Goal: Entertainment & Leisure: Consume media (video, audio)

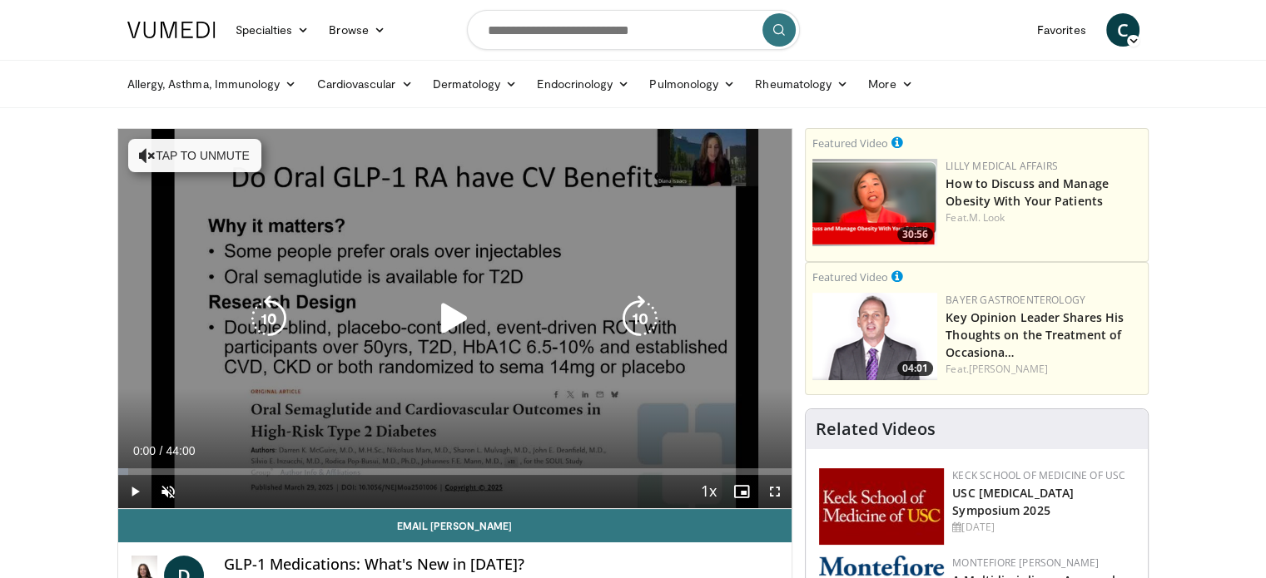
click at [445, 315] on icon "Video Player" at bounding box center [454, 318] width 47 height 47
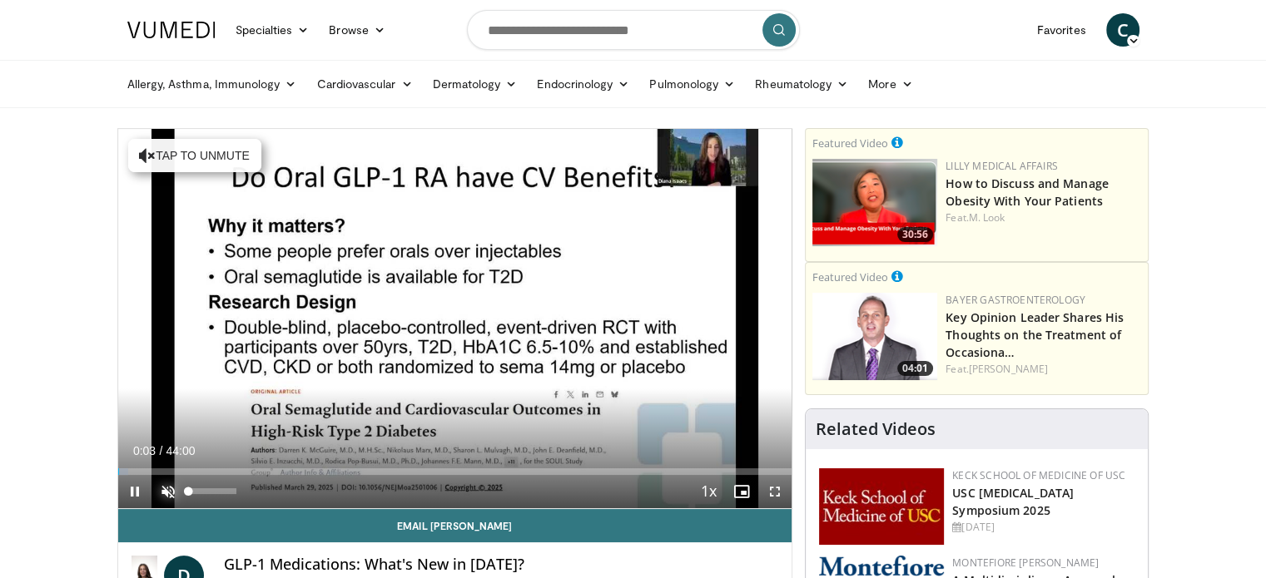
click at [171, 488] on span "Video Player" at bounding box center [167, 491] width 33 height 33
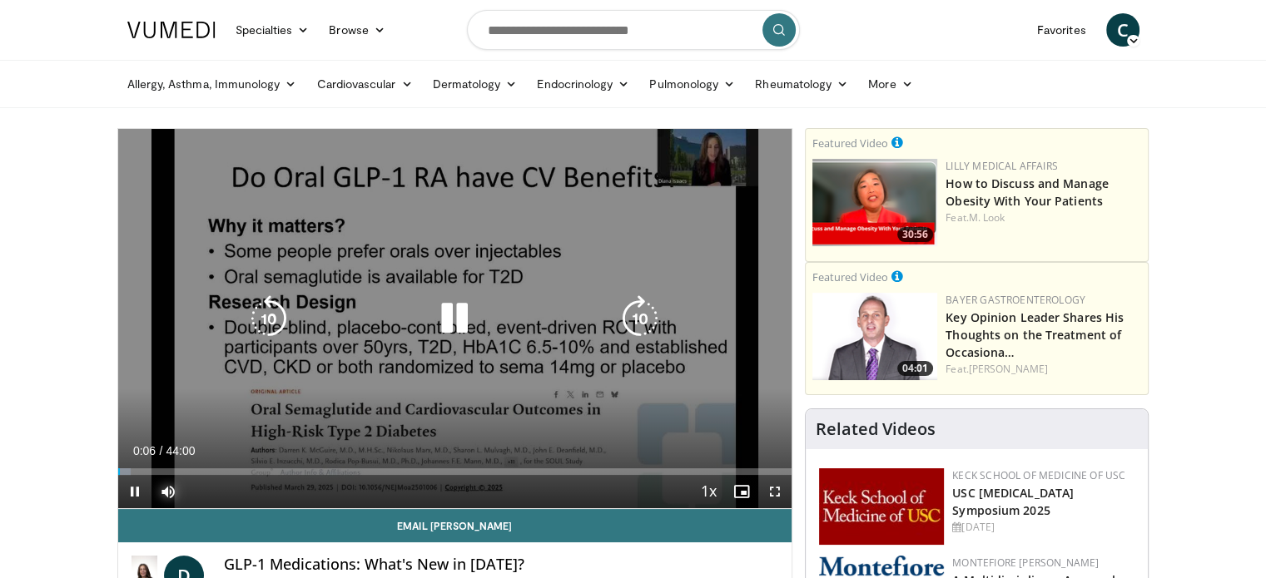
scroll to position [83, 0]
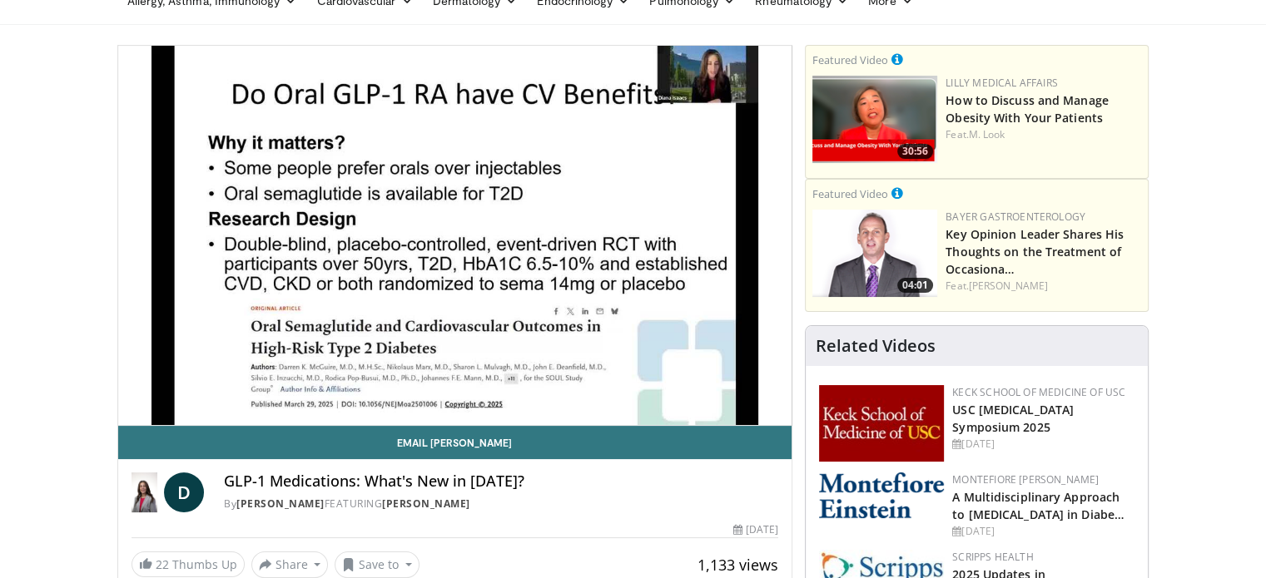
click at [596, 486] on h4 "GLP-1 Medications: What's New in [DATE]?" at bounding box center [501, 482] width 554 height 18
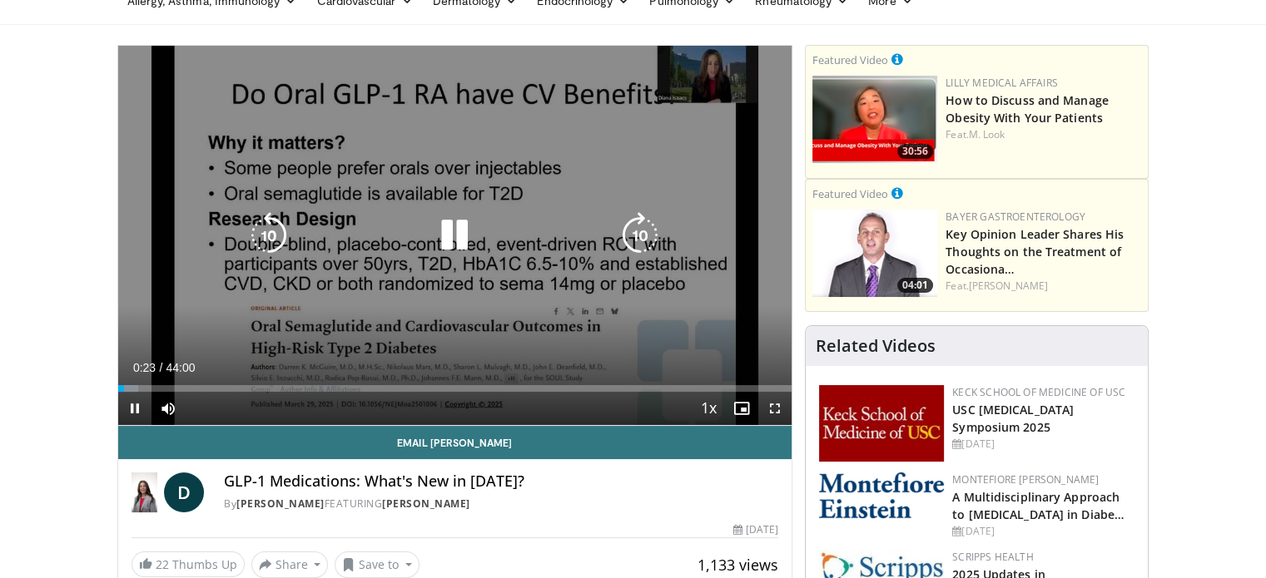
click at [450, 226] on icon "Video Player" at bounding box center [454, 235] width 47 height 47
click at [453, 226] on icon "Video Player" at bounding box center [454, 235] width 47 height 47
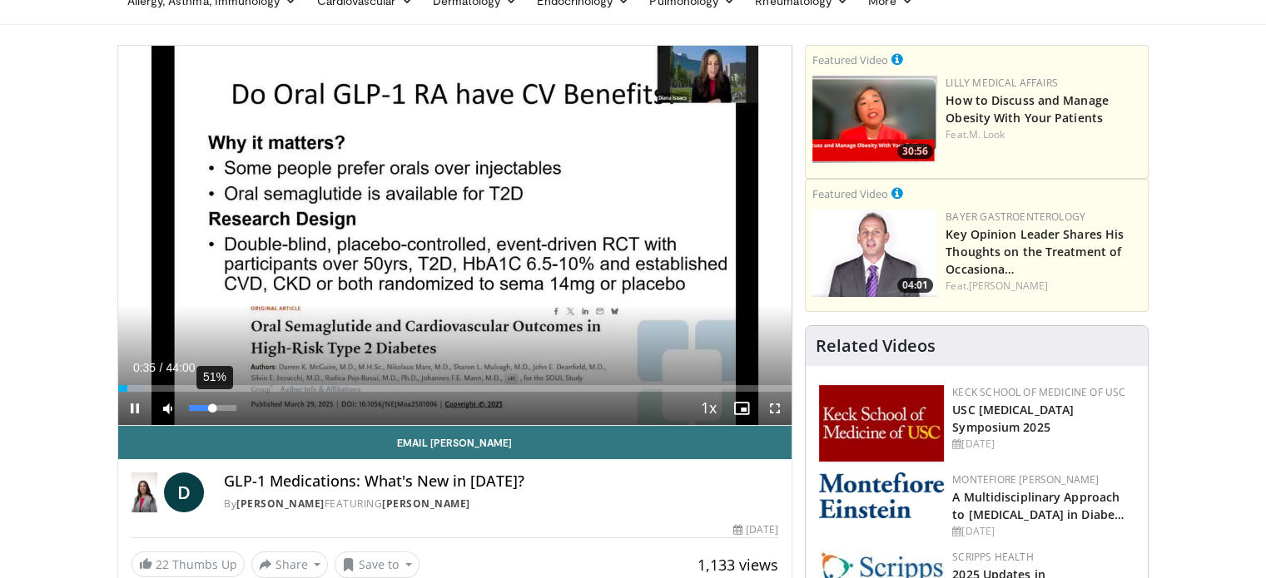
drag, startPoint x: 235, startPoint y: 409, endPoint x: 212, endPoint y: 409, distance: 23.3
click at [212, 409] on video-js "**********" at bounding box center [455, 236] width 674 height 380
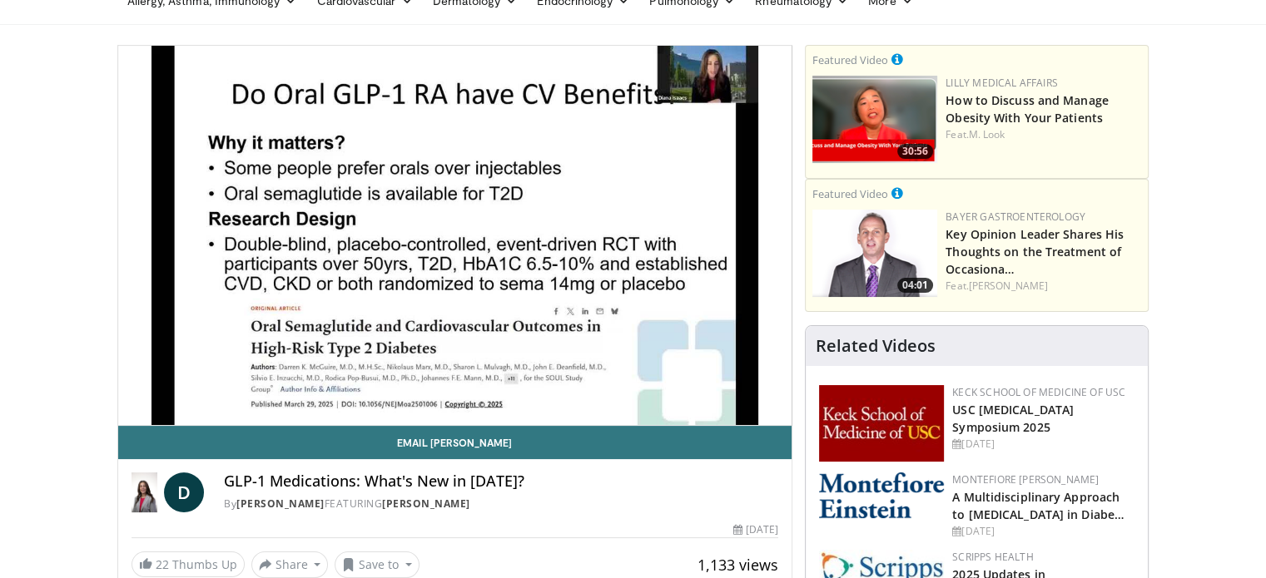
click at [223, 413] on video-js "**********" at bounding box center [455, 236] width 674 height 380
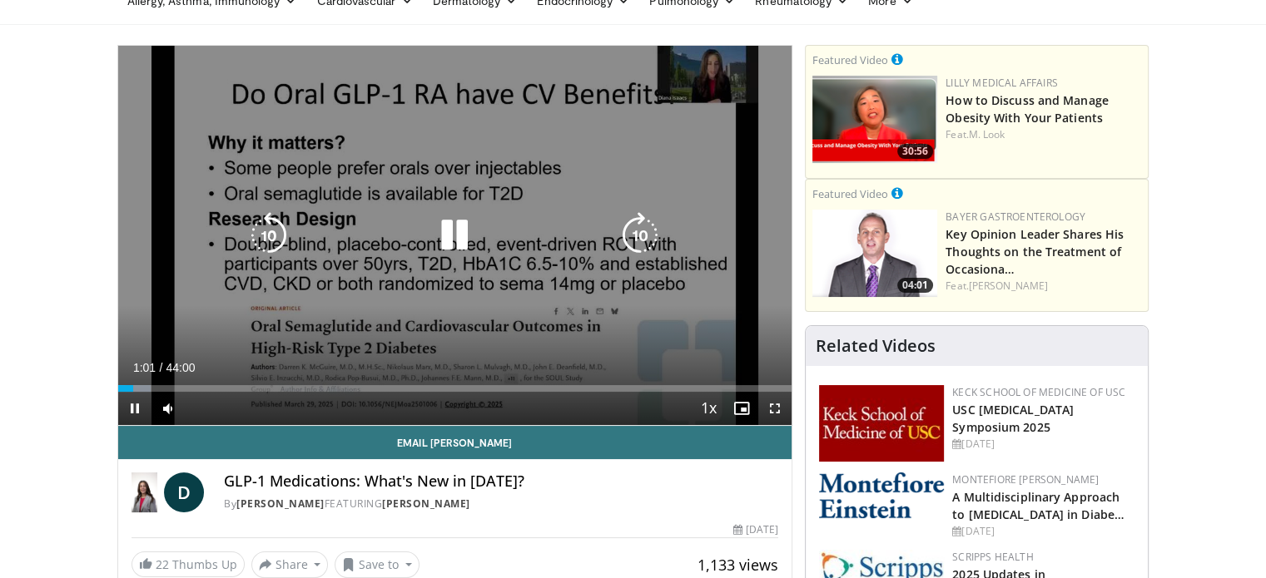
click at [453, 230] on icon "Video Player" at bounding box center [454, 235] width 47 height 47
click at [452, 230] on icon "Video Player" at bounding box center [454, 235] width 47 height 47
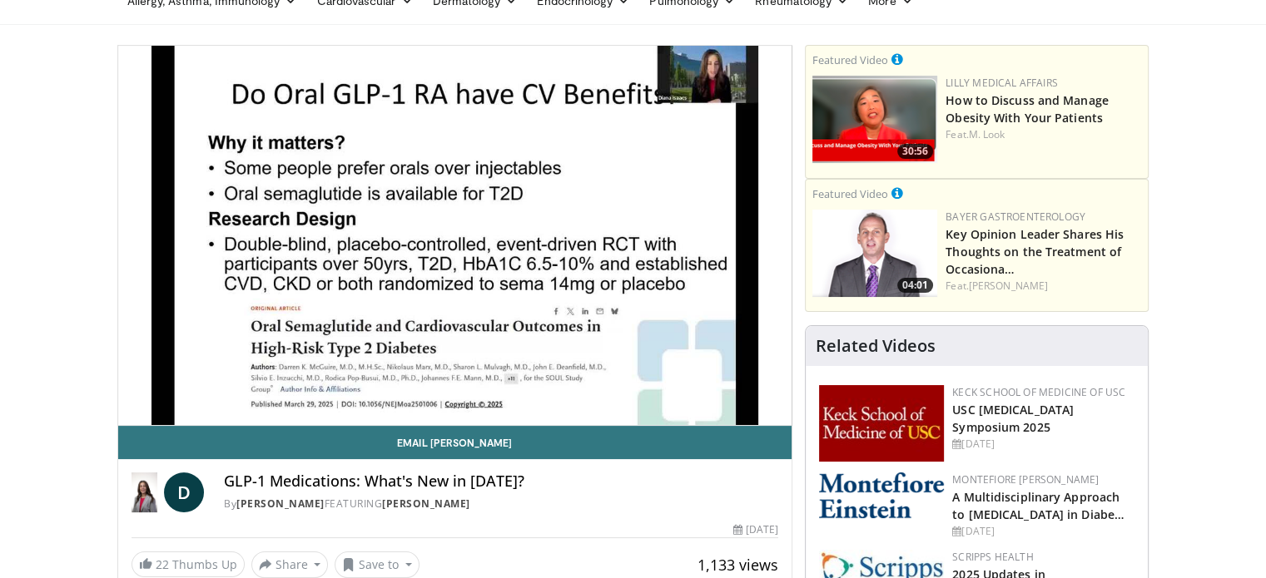
click at [452, 230] on div "10 seconds Tap to unmute" at bounding box center [455, 235] width 674 height 379
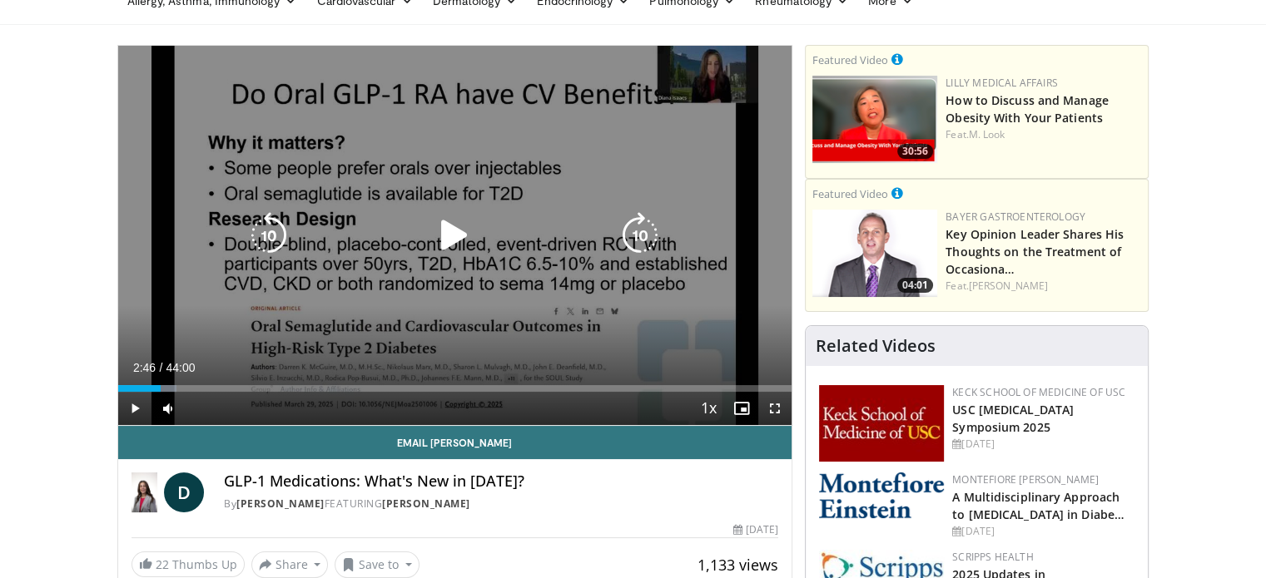
click at [450, 235] on icon "Video Player" at bounding box center [454, 235] width 47 height 47
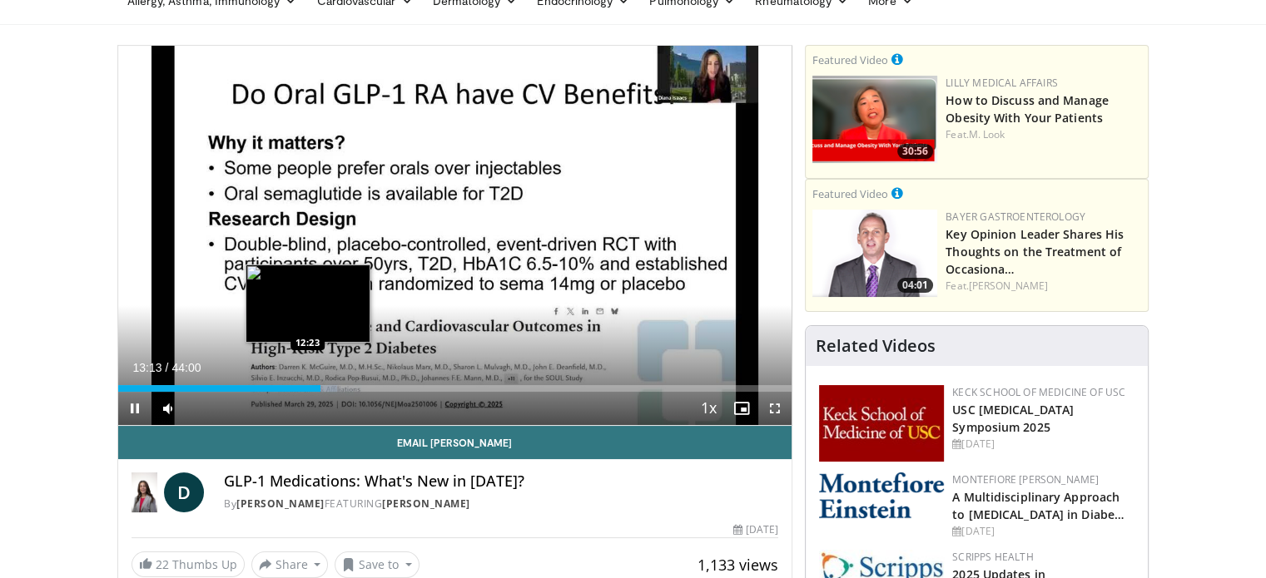
click at [307, 383] on div "Loaded : 32.53% 13:13 12:23" at bounding box center [455, 384] width 674 height 16
drag, startPoint x: 306, startPoint y: 391, endPoint x: 296, endPoint y: 385, distance: 11.6
click at [296, 385] on div "11:40" at bounding box center [207, 388] width 179 height 7
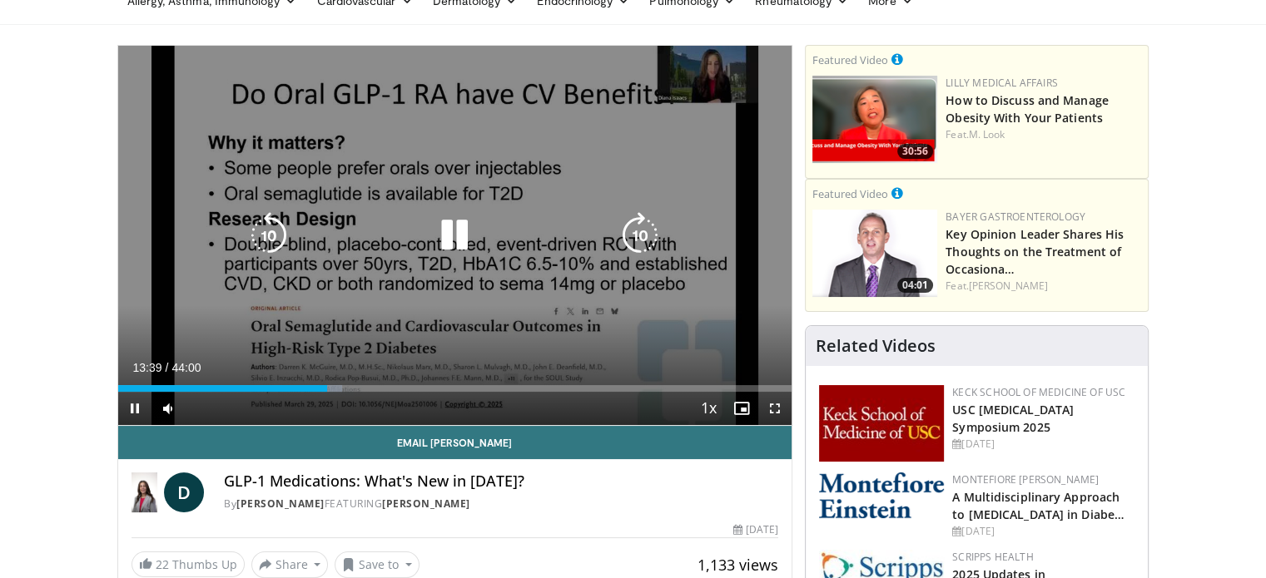
click at [447, 240] on icon "Video Player" at bounding box center [454, 235] width 47 height 47
click at [446, 241] on icon "Video Player" at bounding box center [454, 235] width 47 height 47
click at [526, 167] on div "10 seconds Tap to unmute" at bounding box center [455, 235] width 674 height 379
click at [458, 255] on icon "Video Player" at bounding box center [454, 235] width 47 height 47
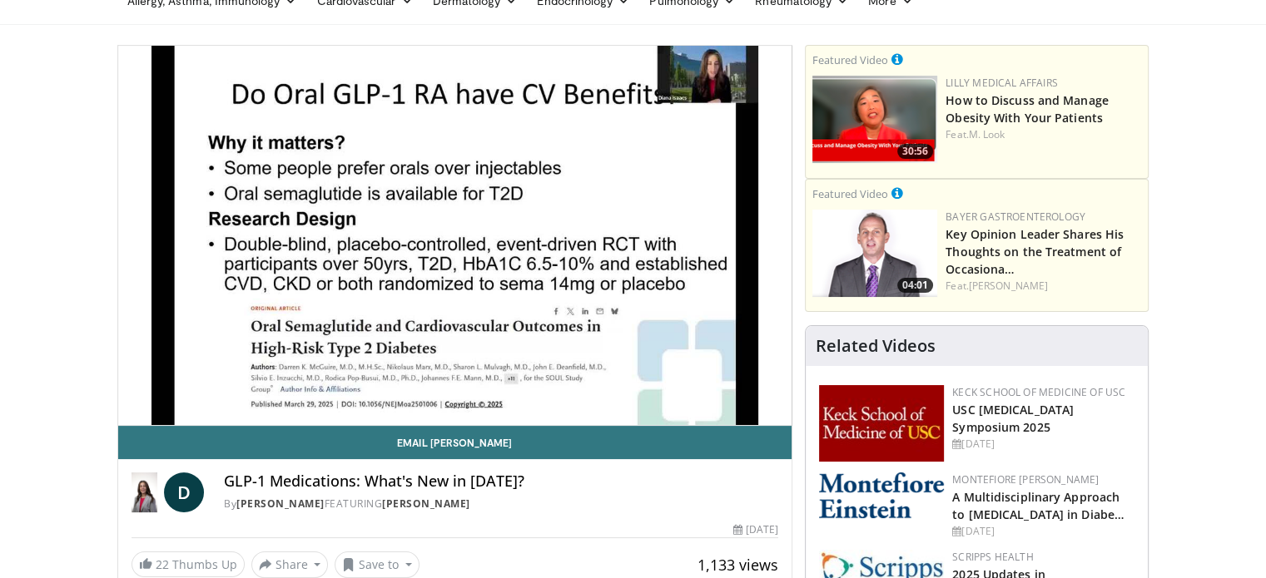
click at [390, 201] on div "10 seconds Tap to unmute" at bounding box center [455, 235] width 674 height 379
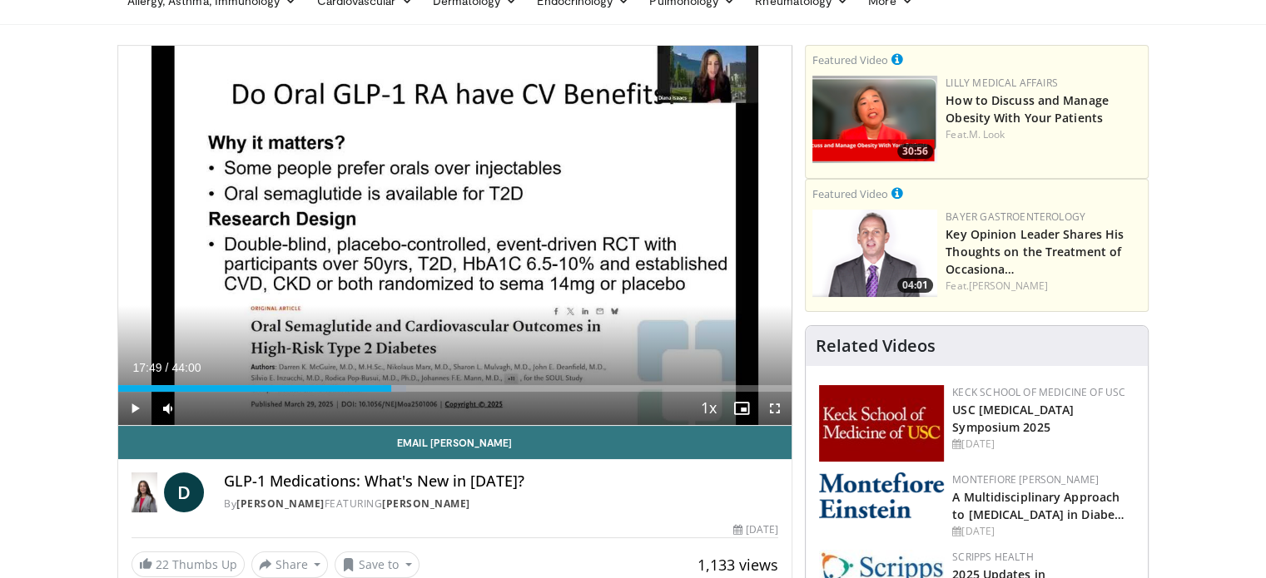
click at [390, 201] on div "10 seconds Tap to unmute" at bounding box center [455, 235] width 674 height 379
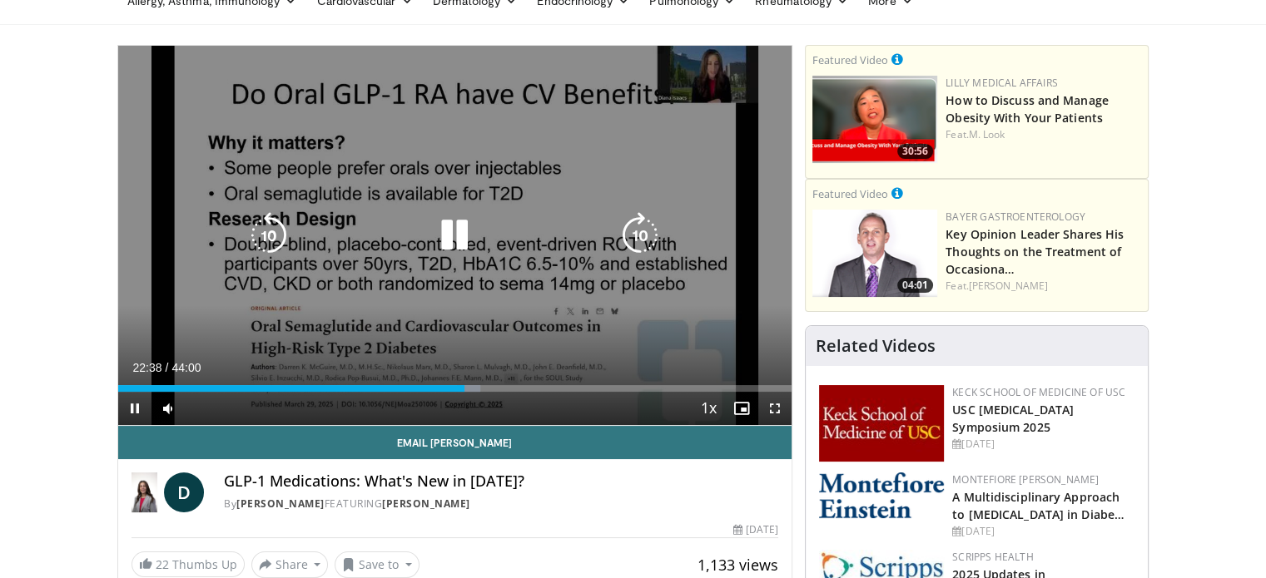
drag, startPoint x: 692, startPoint y: 62, endPoint x: 711, endPoint y: 49, distance: 22.2
click at [711, 49] on div "10 seconds Tap to unmute" at bounding box center [455, 235] width 674 height 379
click at [577, 56] on div "10 seconds Tap to unmute" at bounding box center [455, 235] width 674 height 379
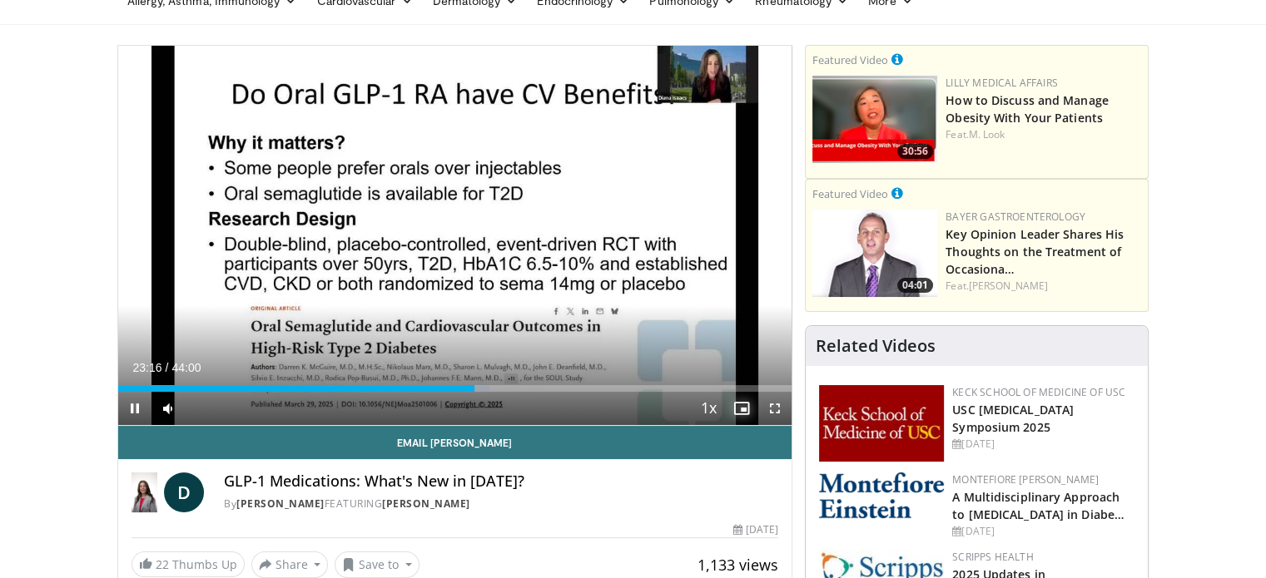
click at [746, 404] on span "Video Player" at bounding box center [741, 408] width 33 height 33
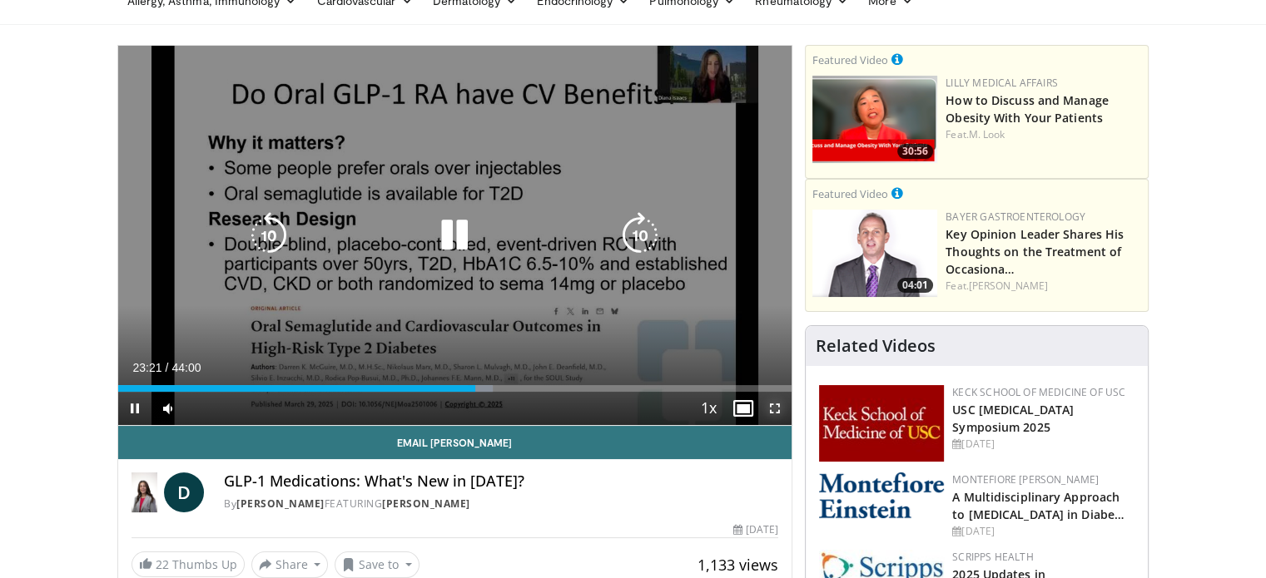
click at [772, 405] on span "Video Player" at bounding box center [774, 408] width 33 height 33
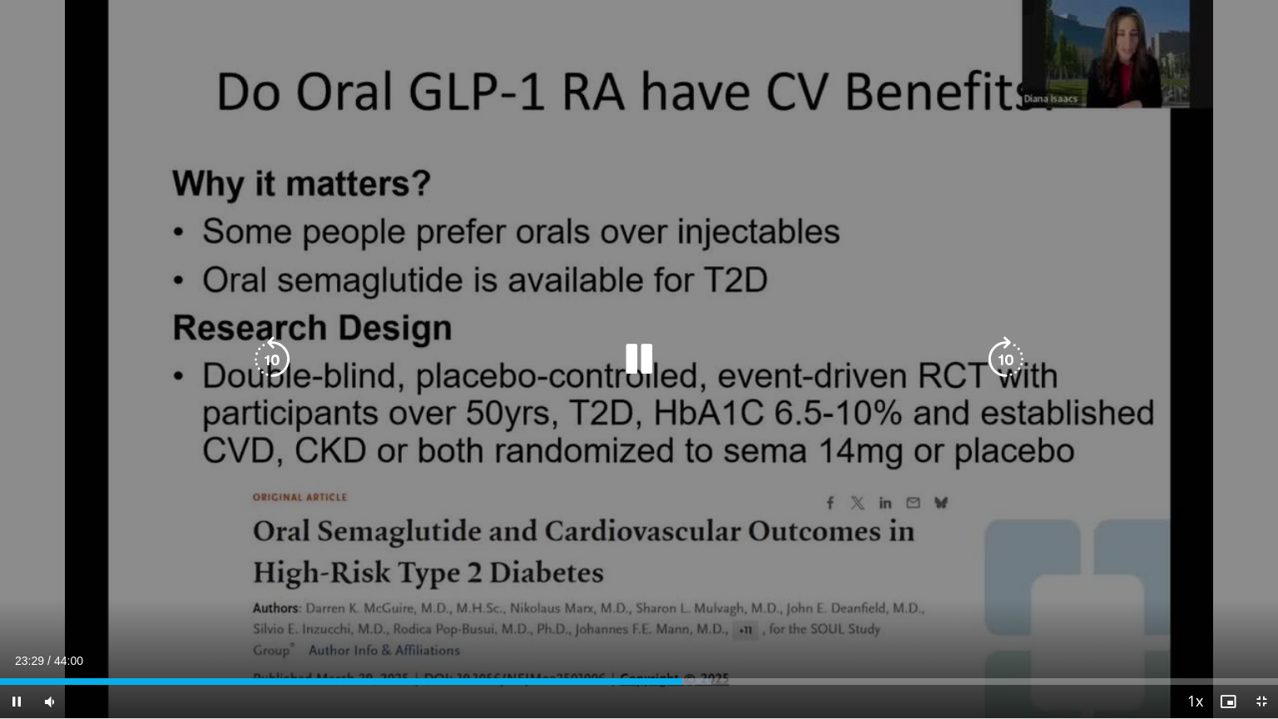
drag, startPoint x: 1102, startPoint y: 32, endPoint x: 1155, endPoint y: 43, distance: 54.5
click at [1155, 43] on div "10 seconds Tap to unmute" at bounding box center [639, 359] width 1278 height 718
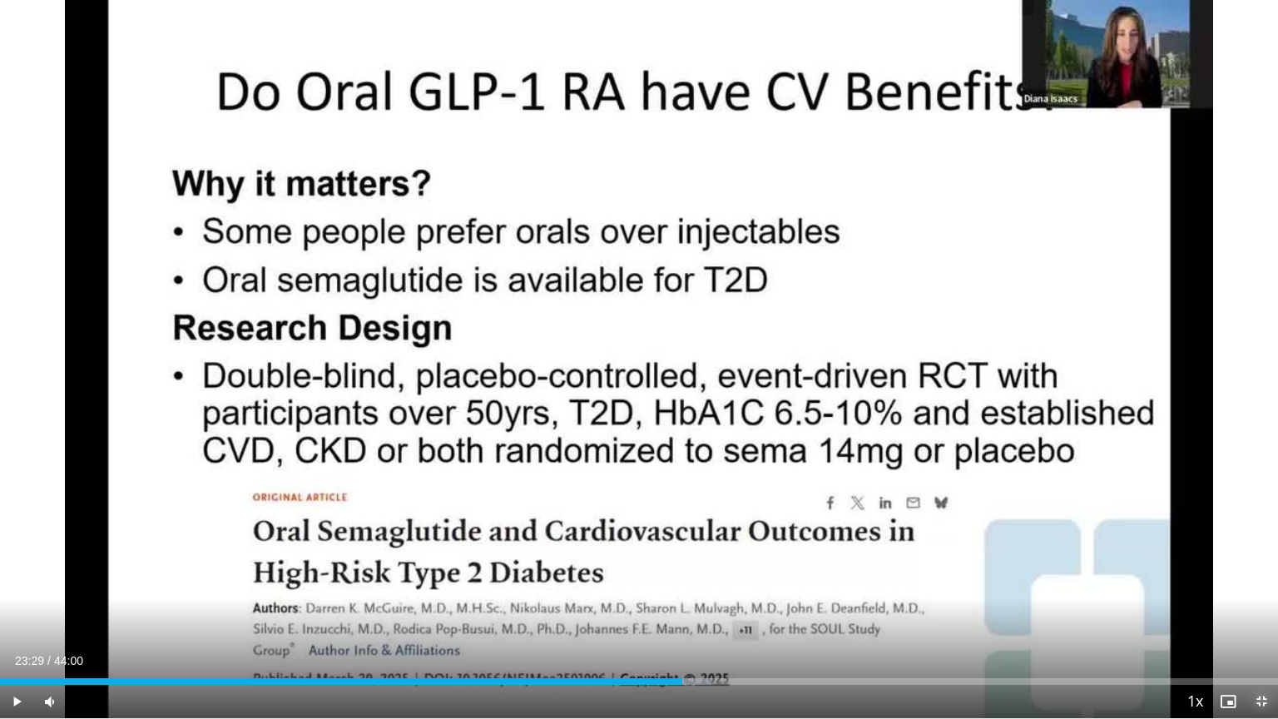
click at [1256, 577] on span "Video Player" at bounding box center [1261, 701] width 33 height 33
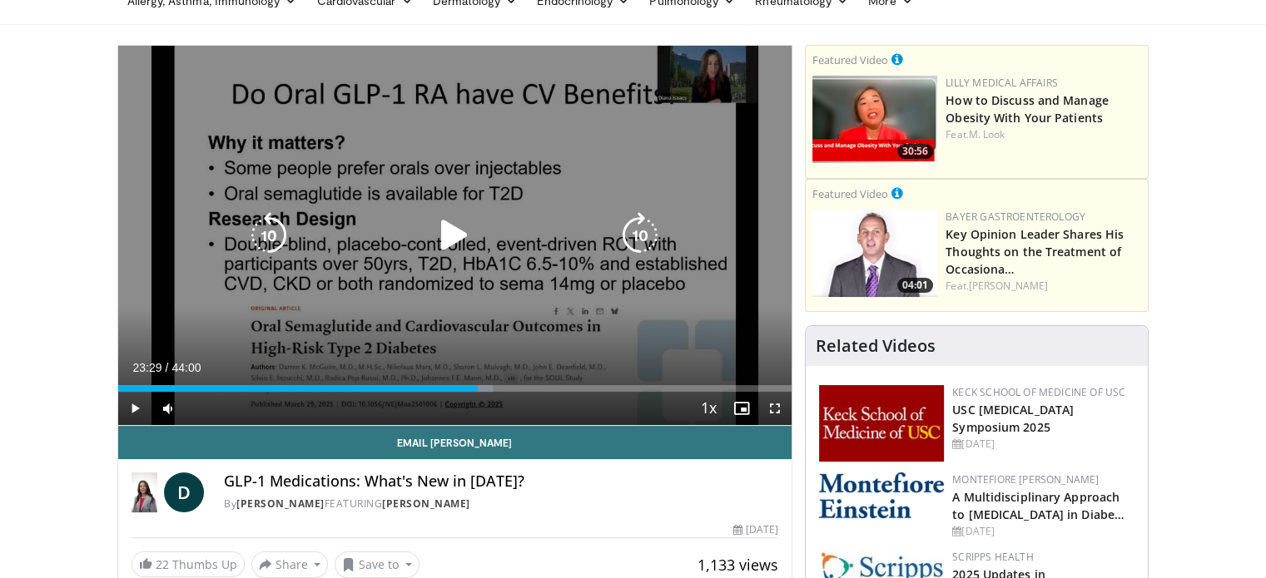
drag, startPoint x: 683, startPoint y: 66, endPoint x: 706, endPoint y: 79, distance: 26.1
click at [706, 79] on div "10 seconds Tap to unmute" at bounding box center [455, 235] width 674 height 379
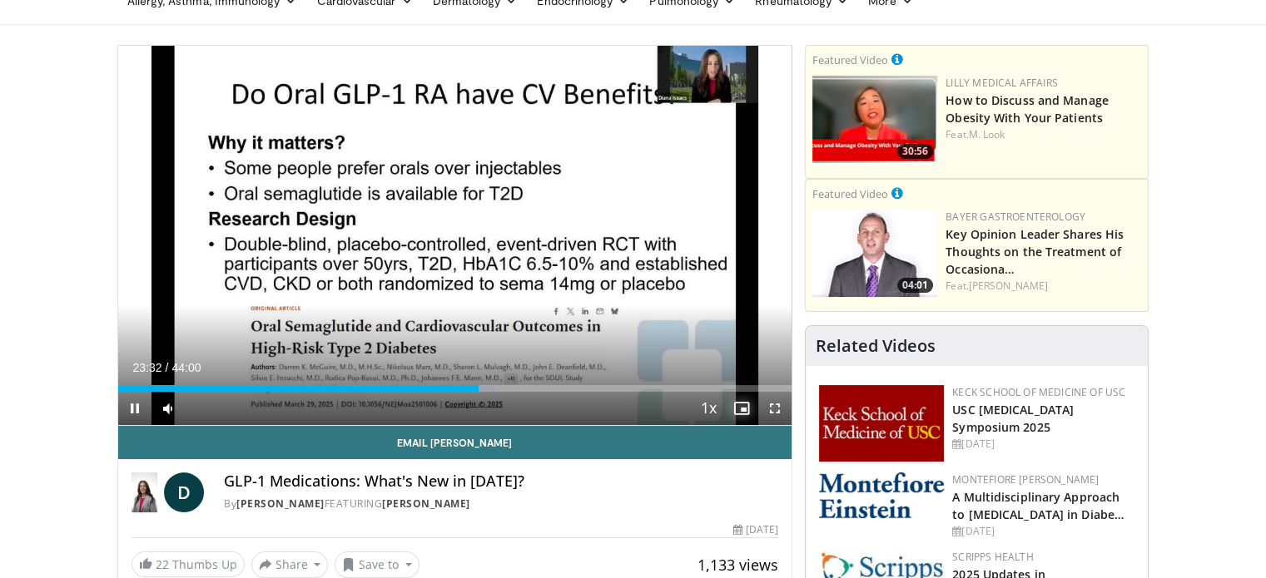
click at [736, 404] on span "Video Player" at bounding box center [741, 408] width 33 height 33
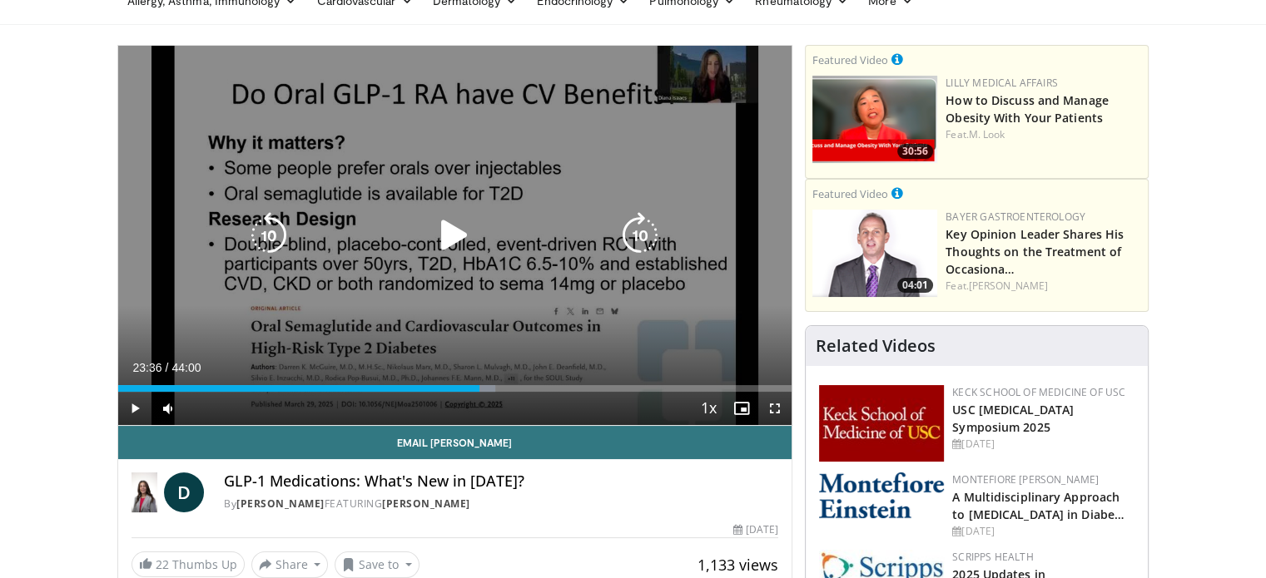
click at [460, 236] on icon "Video Player" at bounding box center [454, 235] width 47 height 47
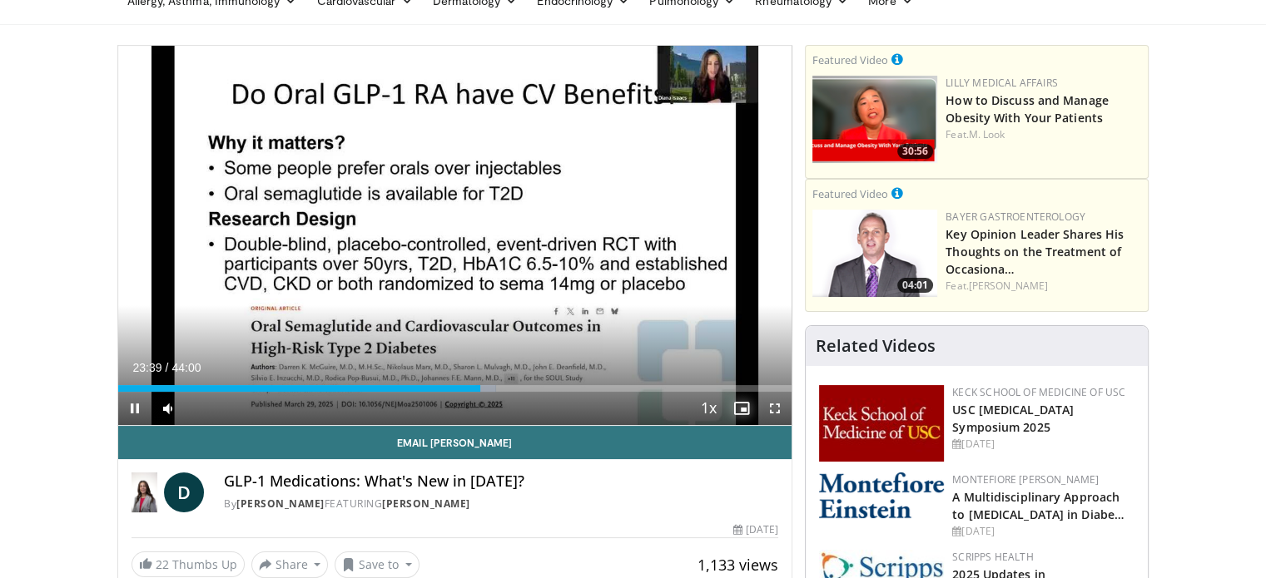
click at [742, 407] on span "Video Player" at bounding box center [741, 408] width 33 height 33
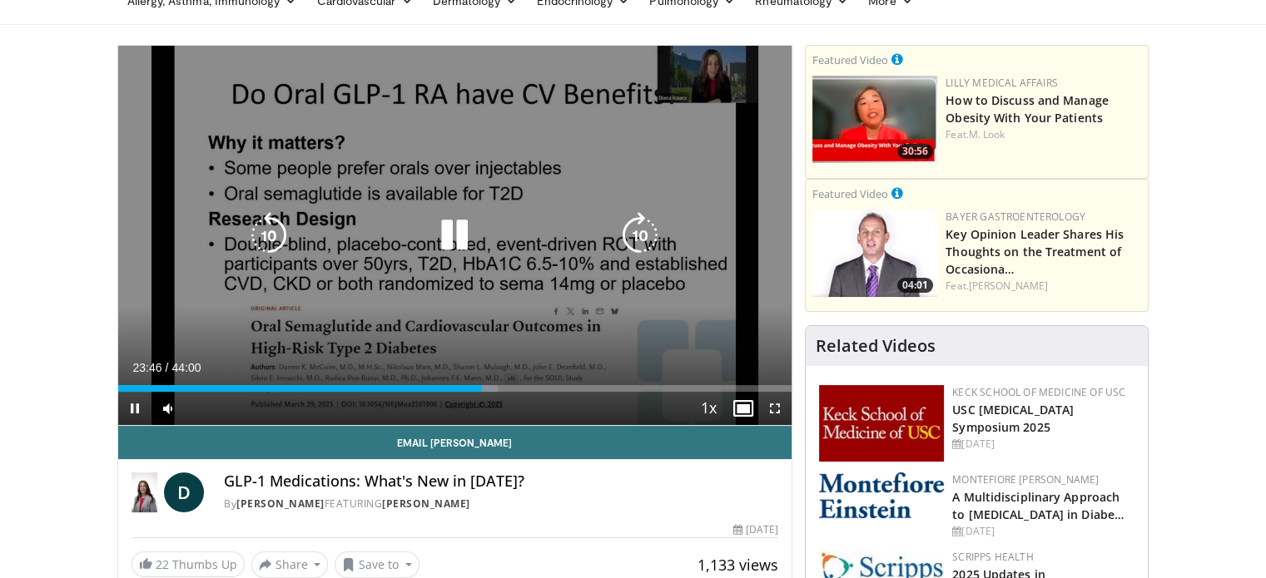
click at [458, 234] on icon "Video Player" at bounding box center [454, 235] width 47 height 47
click at [456, 230] on icon "Video Player" at bounding box center [454, 235] width 47 height 47
click at [642, 126] on div "10 seconds Tap to unmute" at bounding box center [455, 235] width 674 height 379
click at [457, 240] on icon "Video Player" at bounding box center [454, 235] width 47 height 47
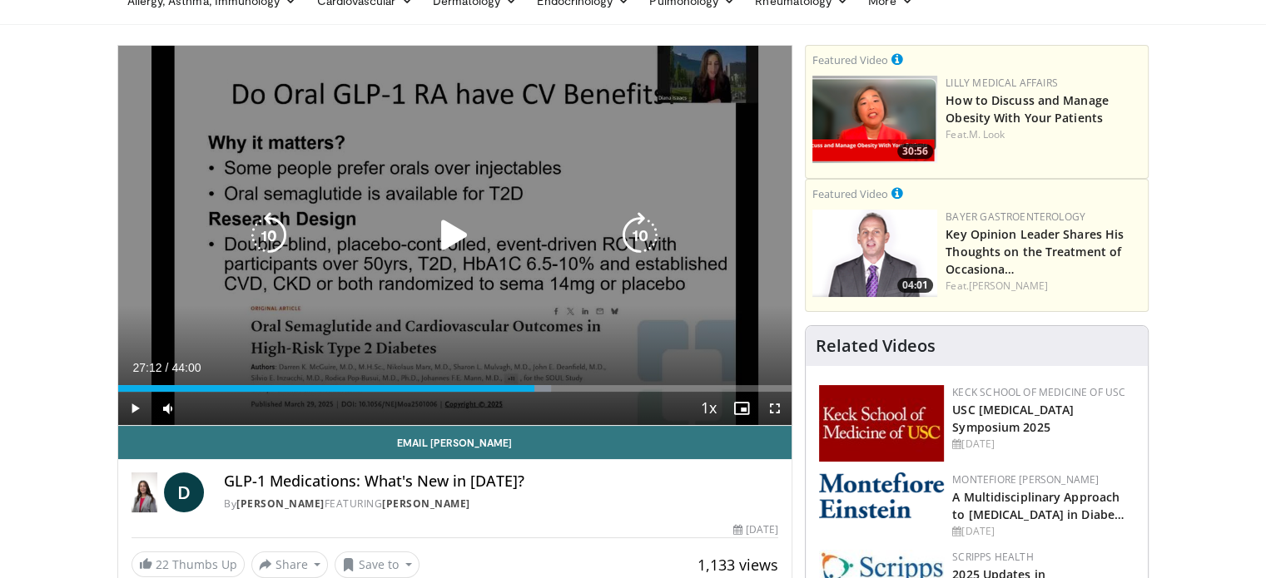
click at [445, 231] on icon "Video Player" at bounding box center [454, 235] width 47 height 47
click at [445, 219] on icon "Video Player" at bounding box center [454, 235] width 47 height 47
click at [449, 235] on icon "Video Player" at bounding box center [454, 235] width 47 height 47
click at [462, 235] on icon "Video Player" at bounding box center [454, 235] width 47 height 47
click at [457, 232] on icon "Video Player" at bounding box center [454, 235] width 47 height 47
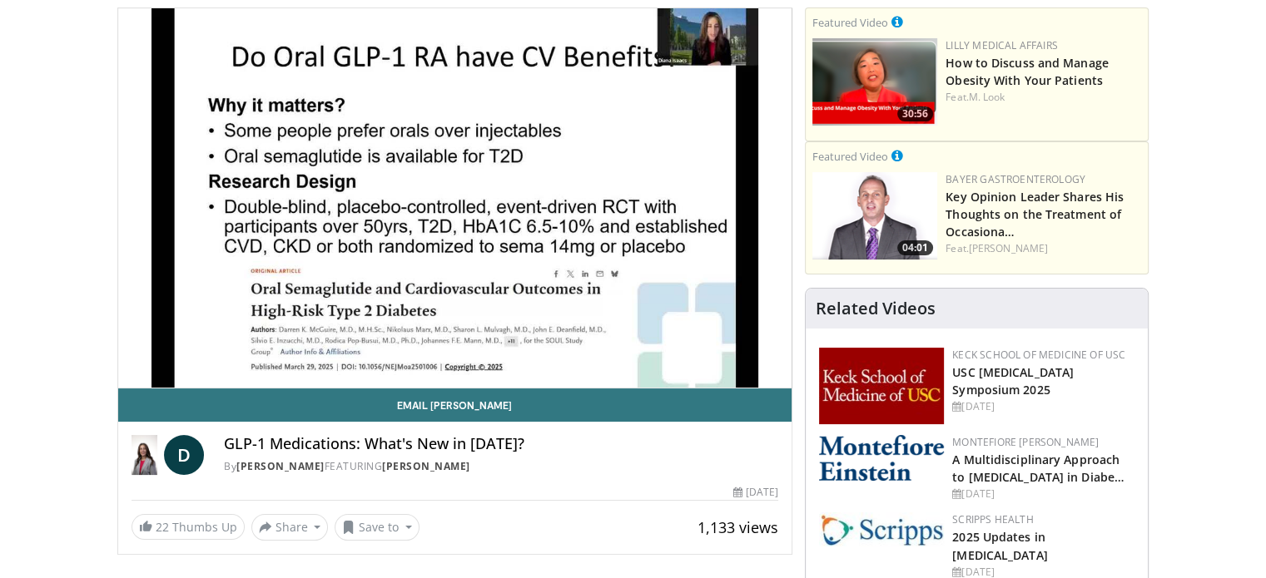
scroll to position [0, 0]
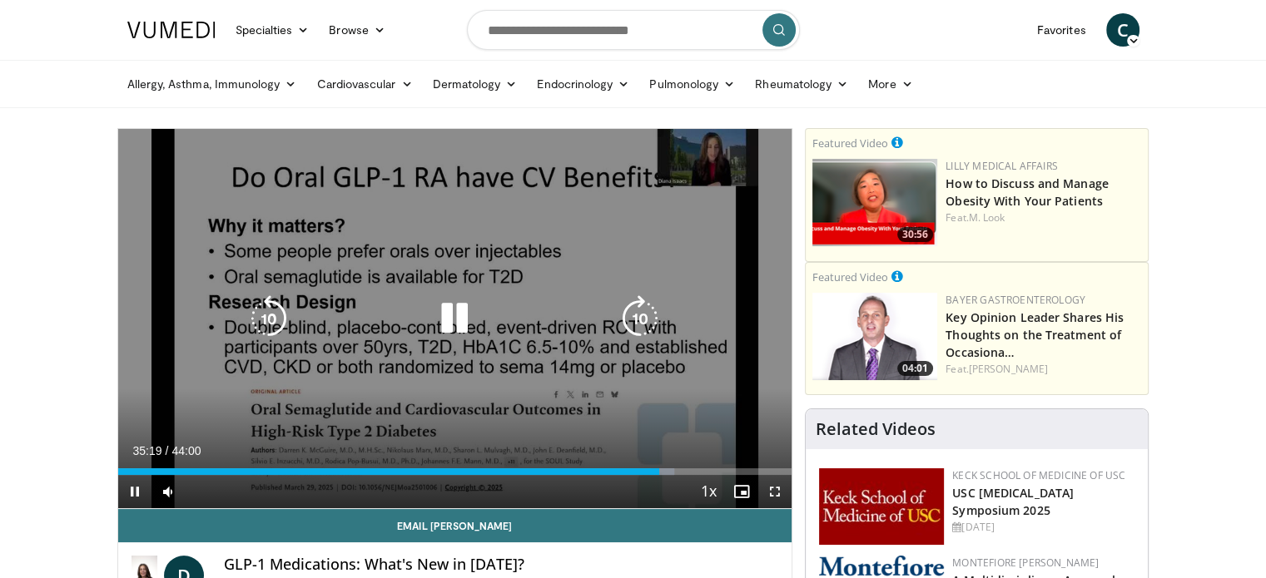
click at [393, 346] on div "10 seconds Tap to unmute" at bounding box center [455, 318] width 674 height 379
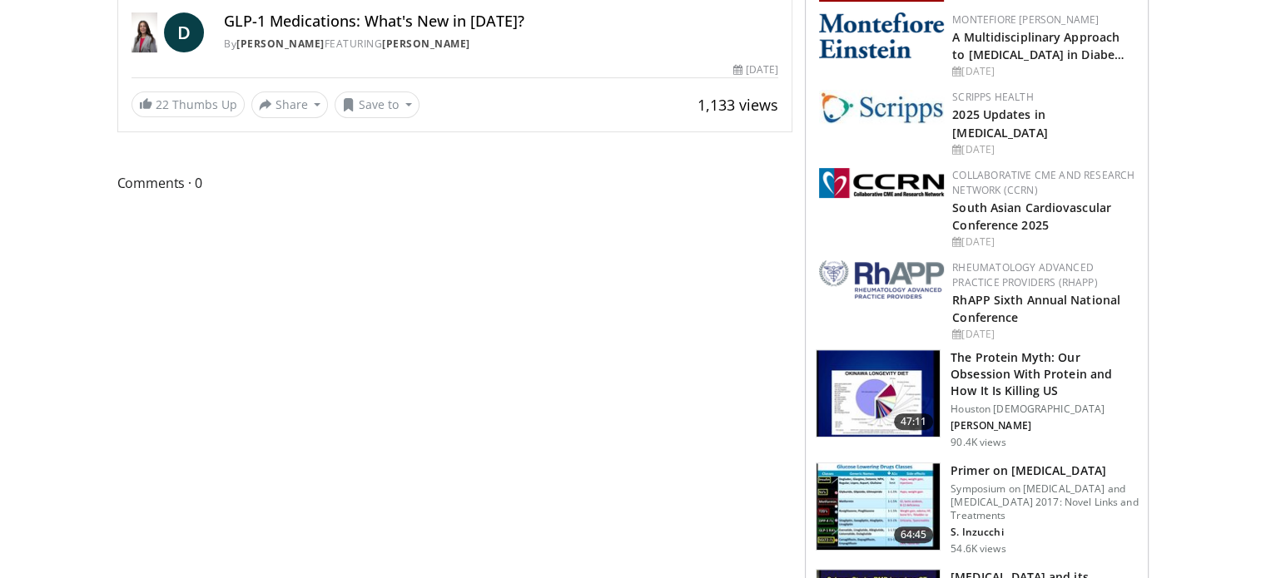
scroll to position [582, 0]
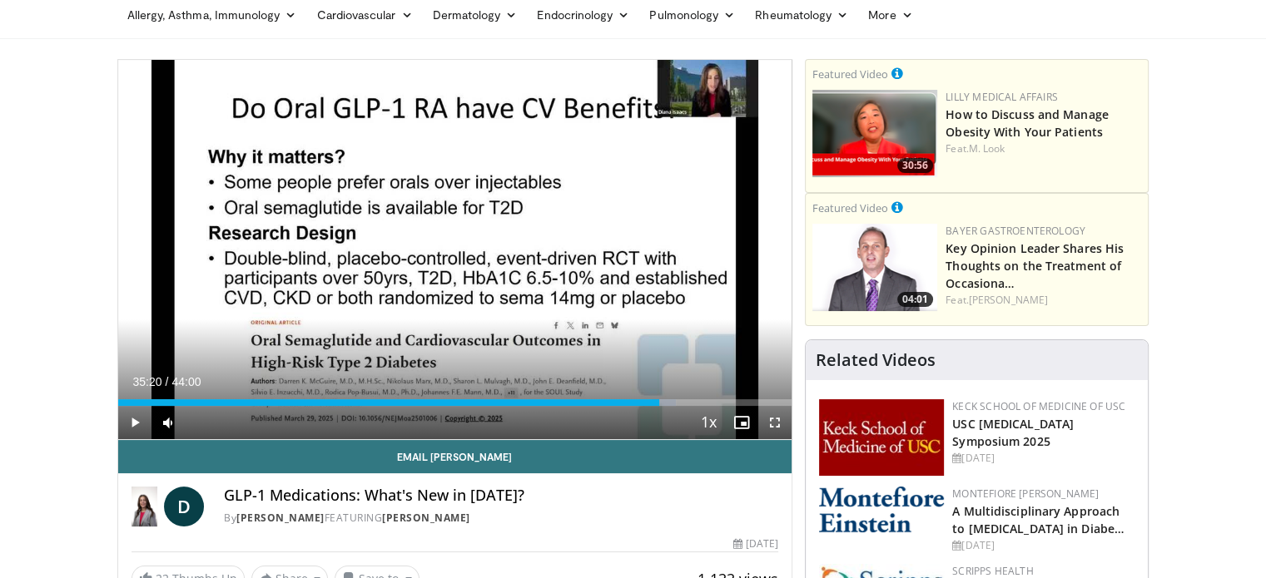
scroll to position [68, 0]
click at [434, 278] on div "10 seconds Tap to unmute" at bounding box center [455, 250] width 674 height 379
click at [653, 279] on div "10 seconds Tap to unmute" at bounding box center [455, 250] width 674 height 379
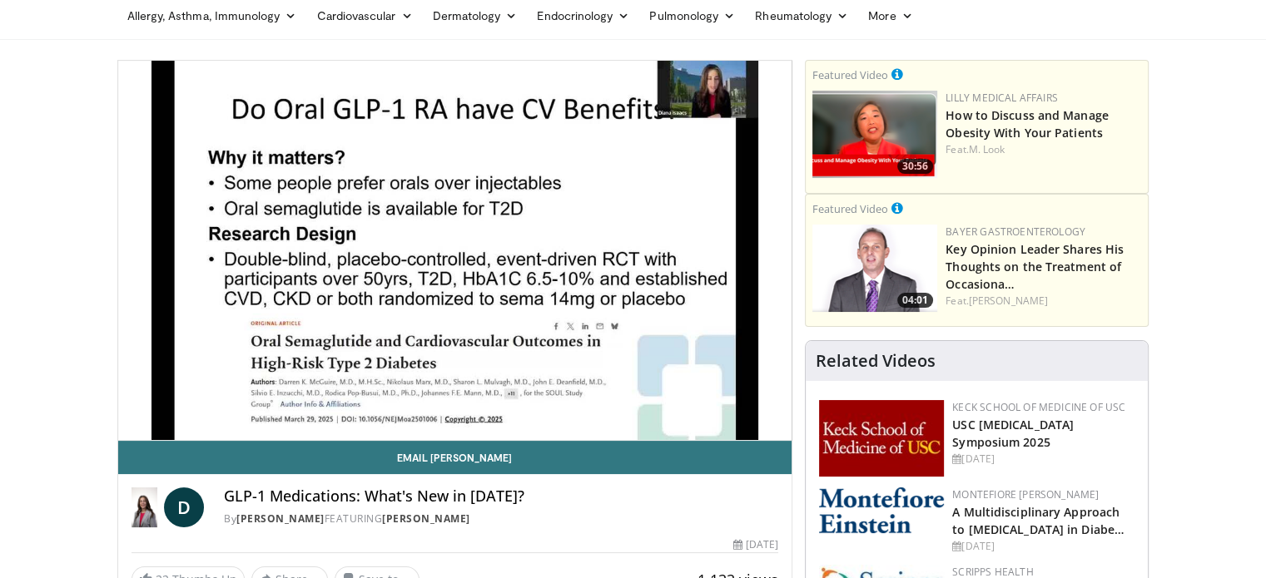
drag, startPoint x: 434, startPoint y: 278, endPoint x: 1075, endPoint y: -42, distance: 716.0
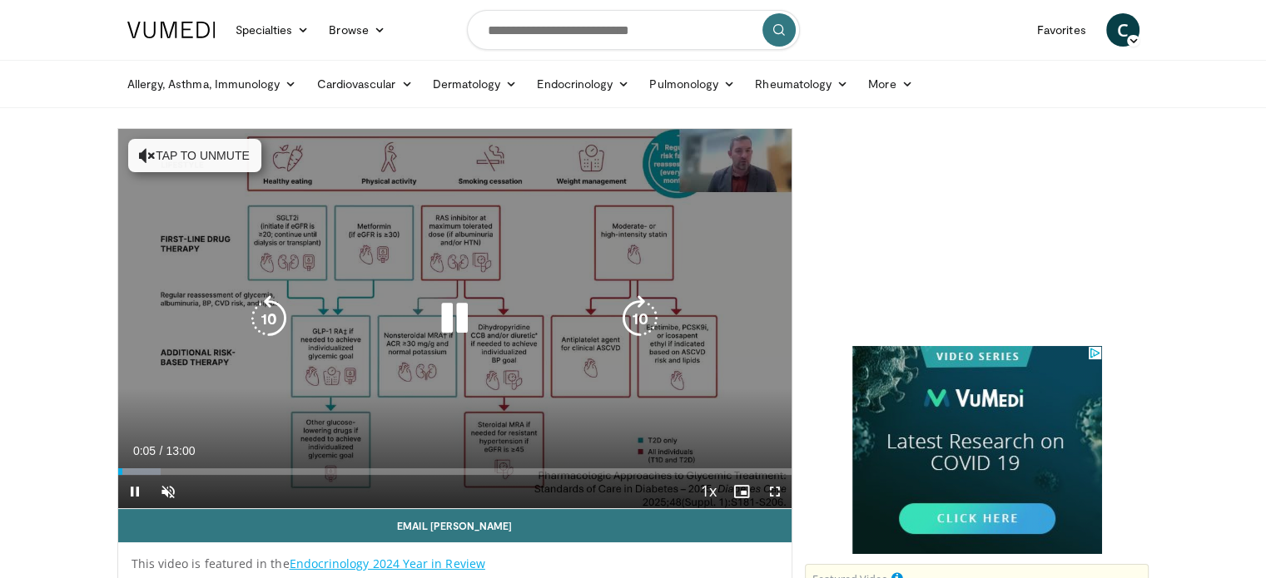
click at [468, 321] on icon "Video Player" at bounding box center [454, 318] width 47 height 47
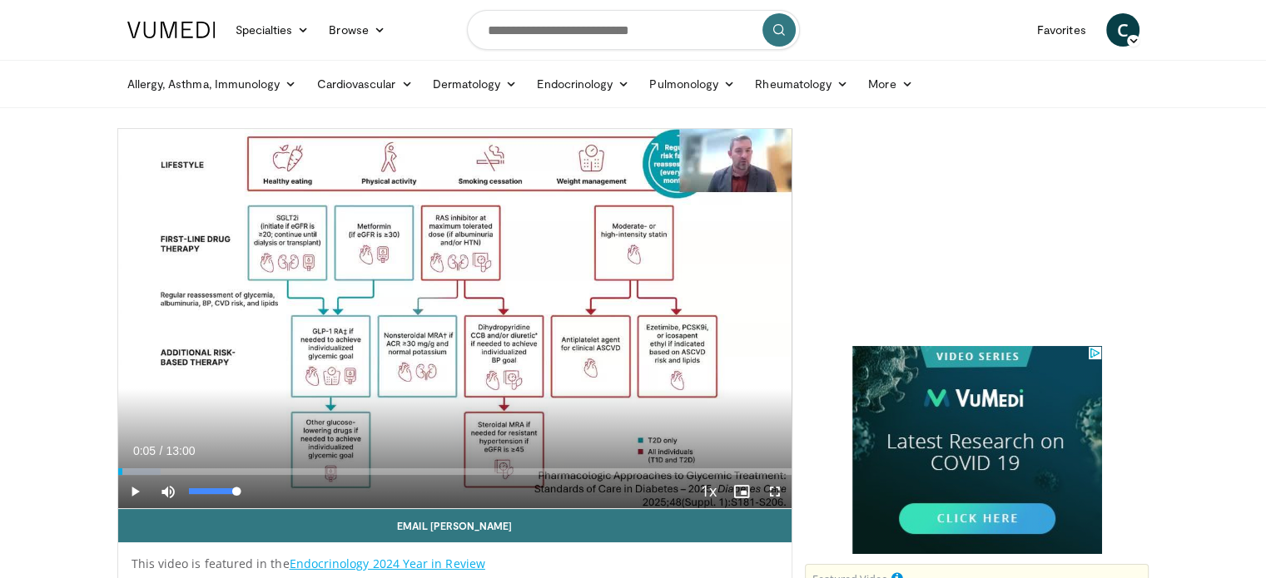
drag, startPoint x: 183, startPoint y: 489, endPoint x: 286, endPoint y: 498, distance: 103.5
click at [286, 498] on div "Current Time 0:05 / Duration 13:00 Play Skip Backward Skip Forward Mute 100% Lo…" at bounding box center [455, 491] width 674 height 33
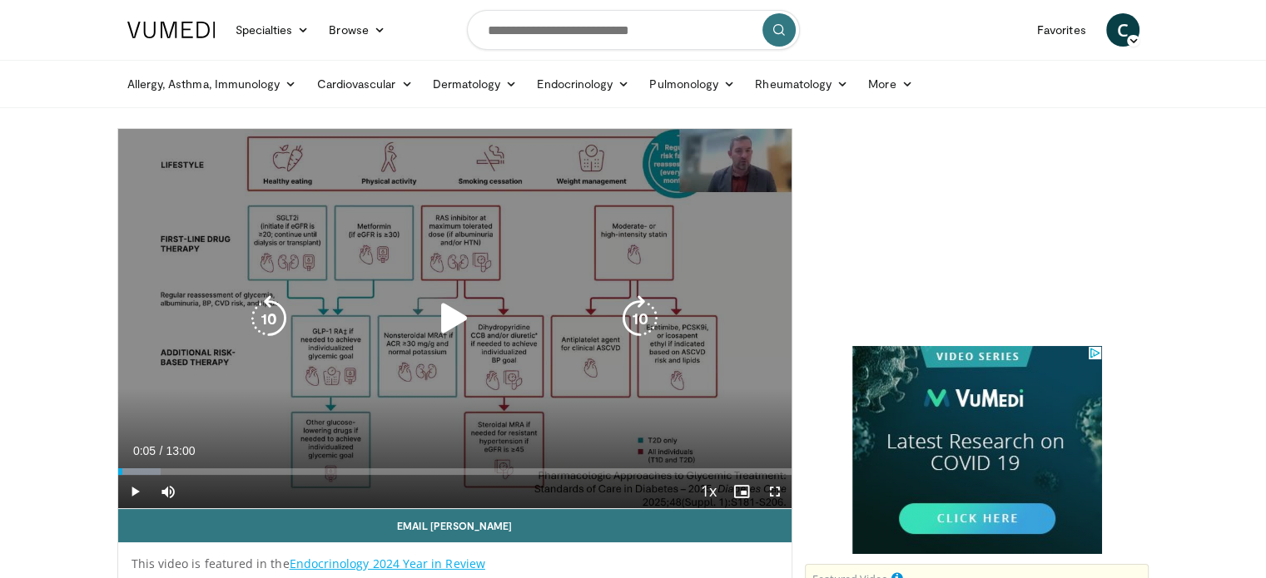
click at [459, 322] on icon "Video Player" at bounding box center [454, 318] width 47 height 47
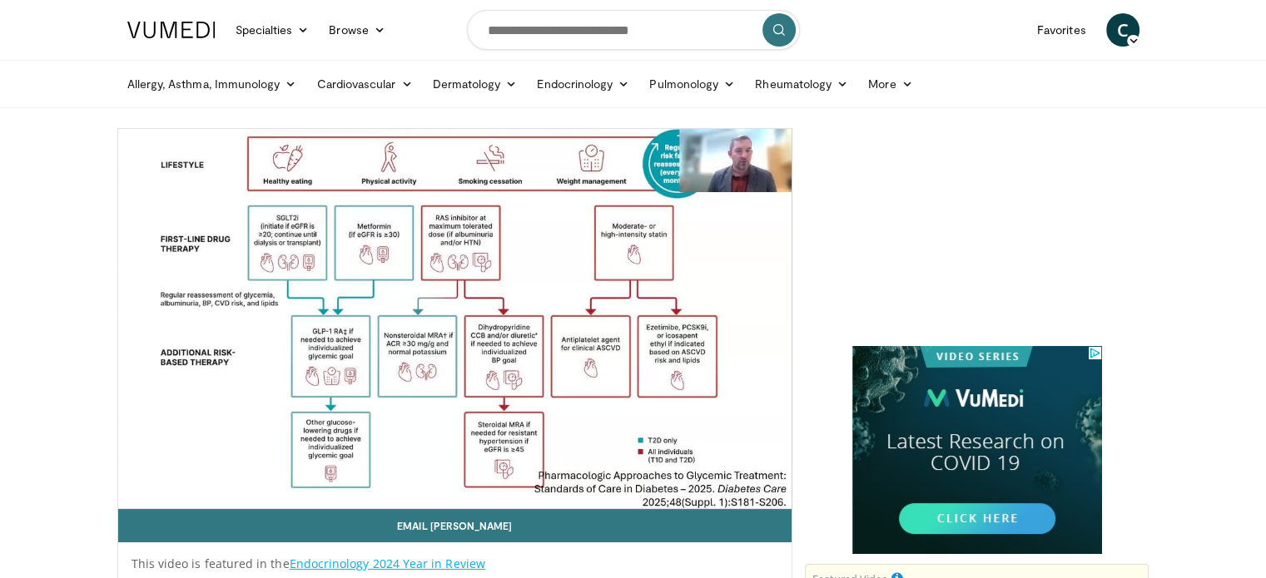
click at [443, 460] on div "10 seconds Tap to unmute" at bounding box center [455, 318] width 674 height 379
